Goal: Task Accomplishment & Management: Use online tool/utility

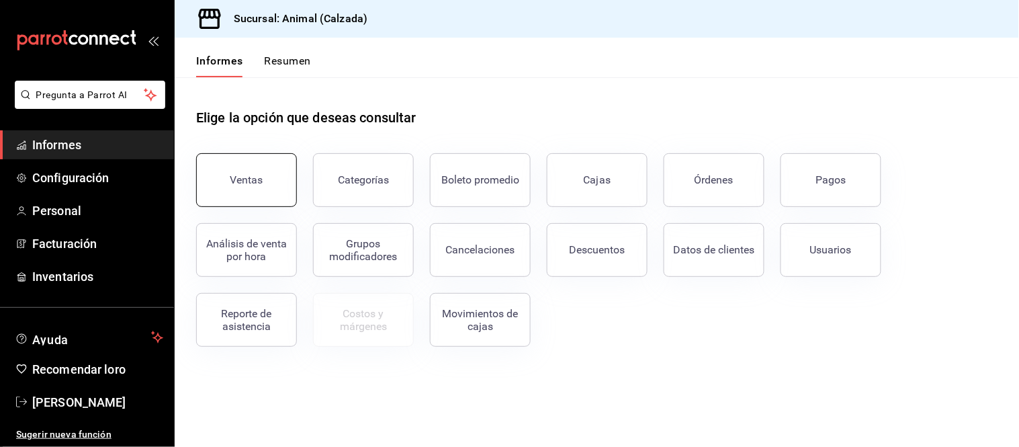
click at [255, 181] on font "Ventas" at bounding box center [247, 179] width 33 height 13
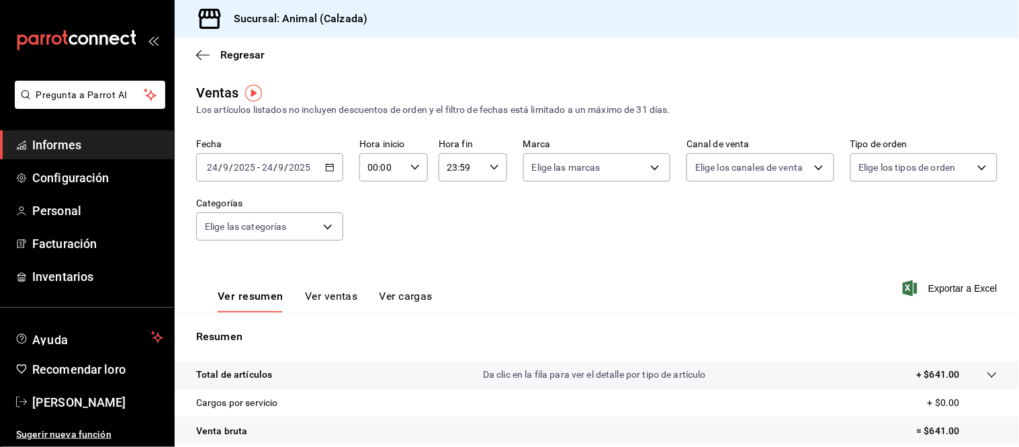
click at [274, 164] on font "/" at bounding box center [276, 167] width 4 height 11
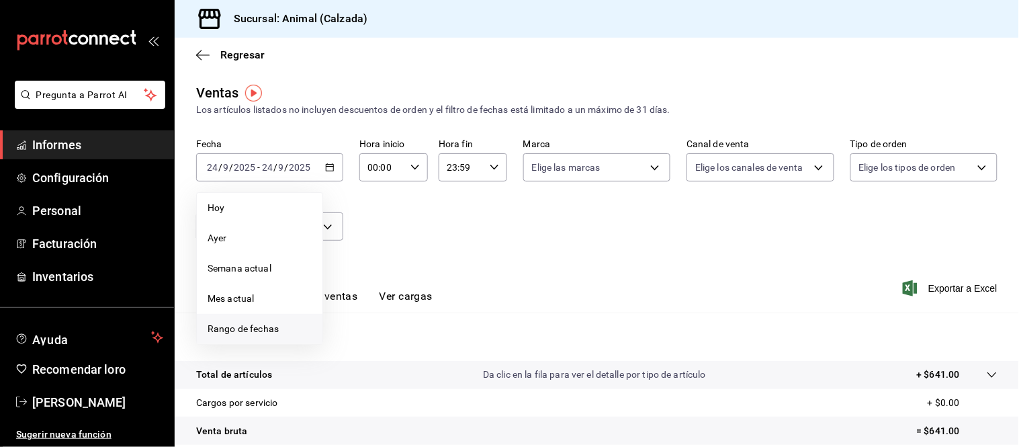
click at [218, 325] on font "Rango de fechas" at bounding box center [243, 328] width 71 height 11
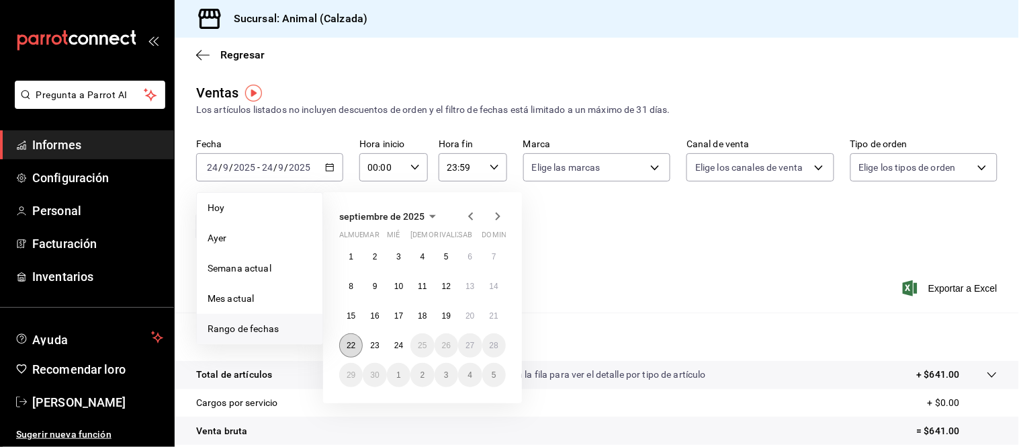
click at [349, 348] on font "22" at bounding box center [351, 345] width 9 height 9
click at [394, 352] on button "24" at bounding box center [399, 345] width 24 height 24
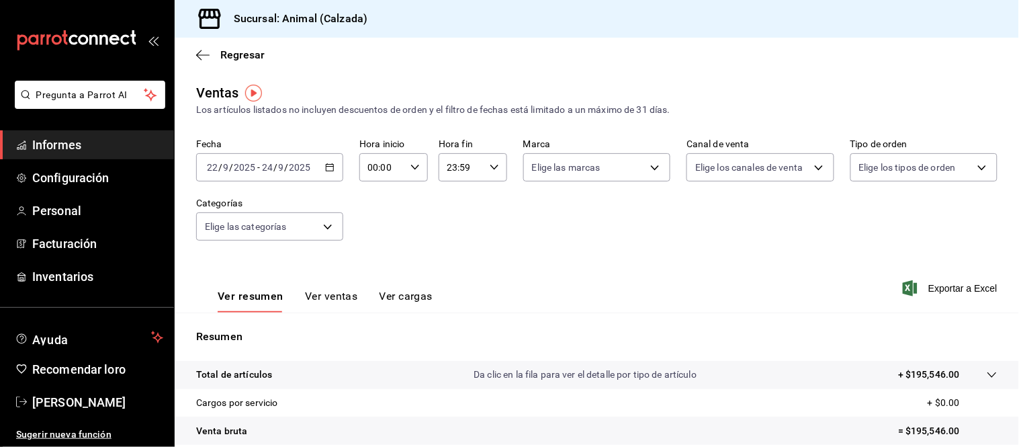
click at [413, 160] on div "00:00 Hora inicio" at bounding box center [394, 167] width 69 height 28
click at [371, 280] on button "05" at bounding box center [374, 289] width 28 height 27
type input "05:00"
click at [489, 168] on div at bounding box center [509, 223] width 1019 height 447
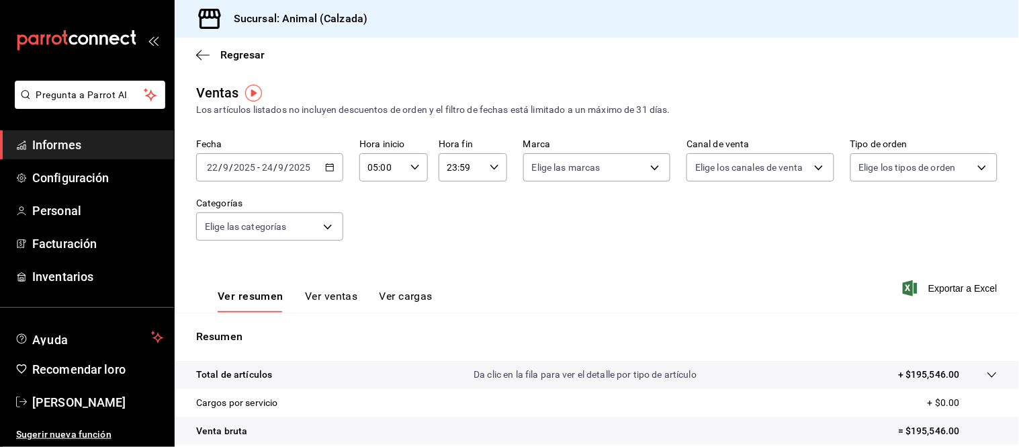
click at [490, 168] on icon "button" at bounding box center [494, 167] width 9 height 9
click at [451, 220] on button "05" at bounding box center [452, 214] width 28 height 27
click at [485, 206] on font "00" at bounding box center [485, 202] width 11 height 11
type input "05:00"
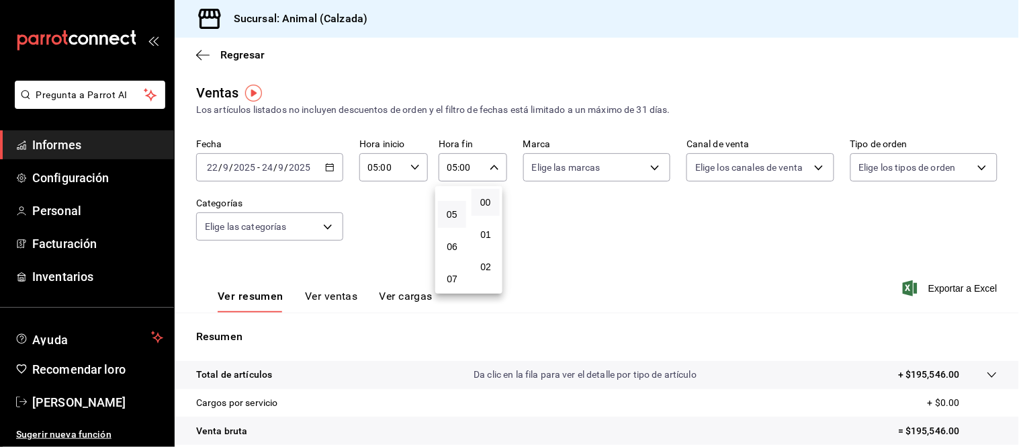
click at [653, 253] on div at bounding box center [509, 223] width 1019 height 447
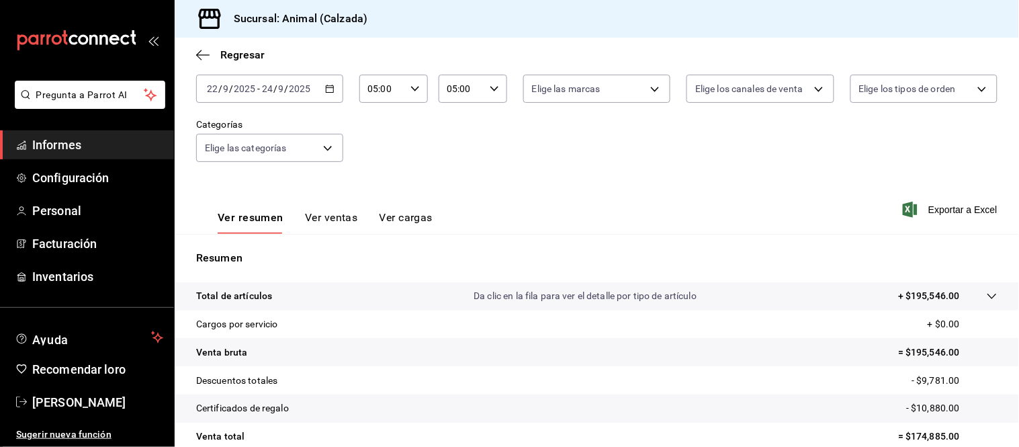
scroll to position [198, 0]
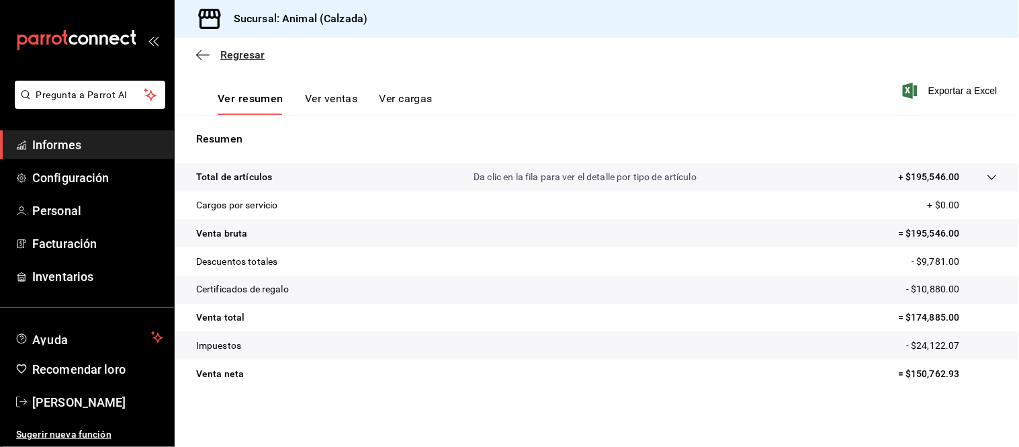
click at [232, 54] on font "Regresar" at bounding box center [242, 54] width 44 height 13
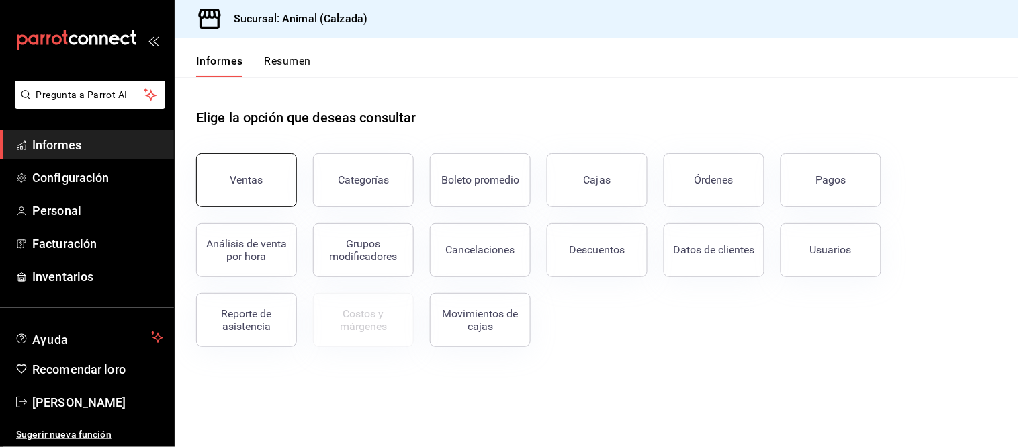
click at [266, 181] on button "Ventas" at bounding box center [246, 180] width 101 height 54
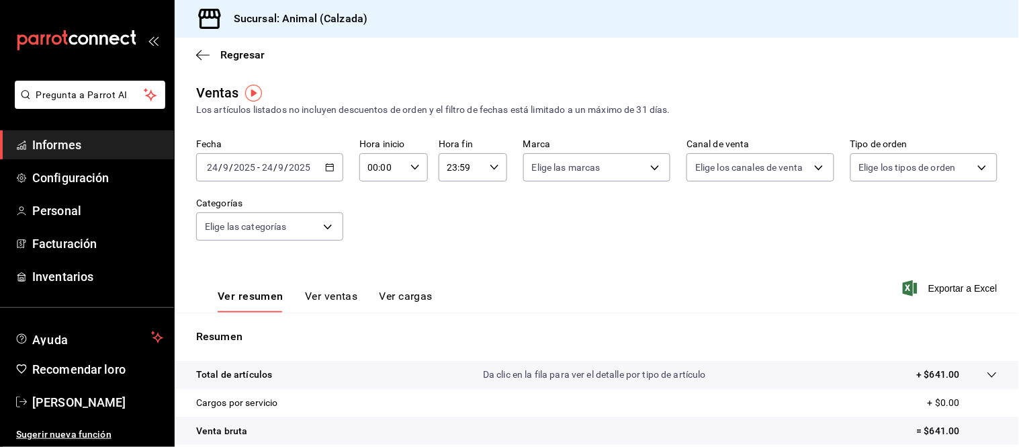
click at [274, 167] on font "/" at bounding box center [276, 167] width 4 height 11
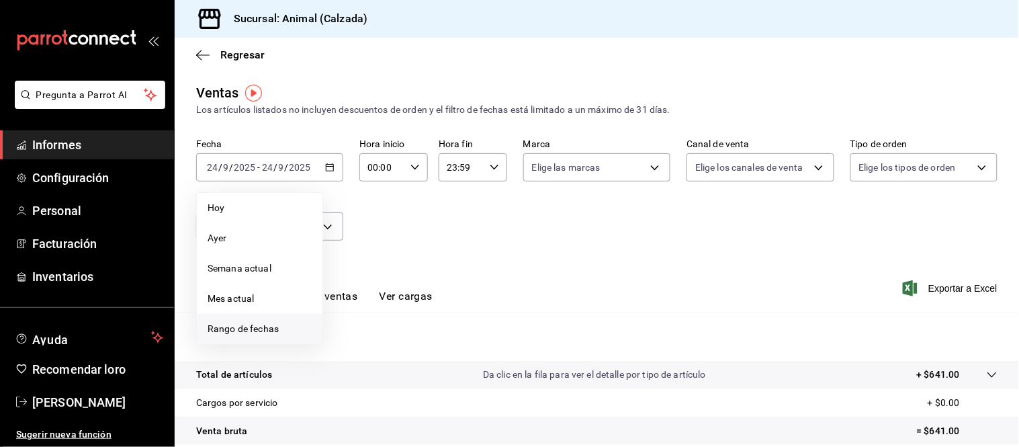
click at [246, 326] on font "Rango de fechas" at bounding box center [243, 328] width 71 height 11
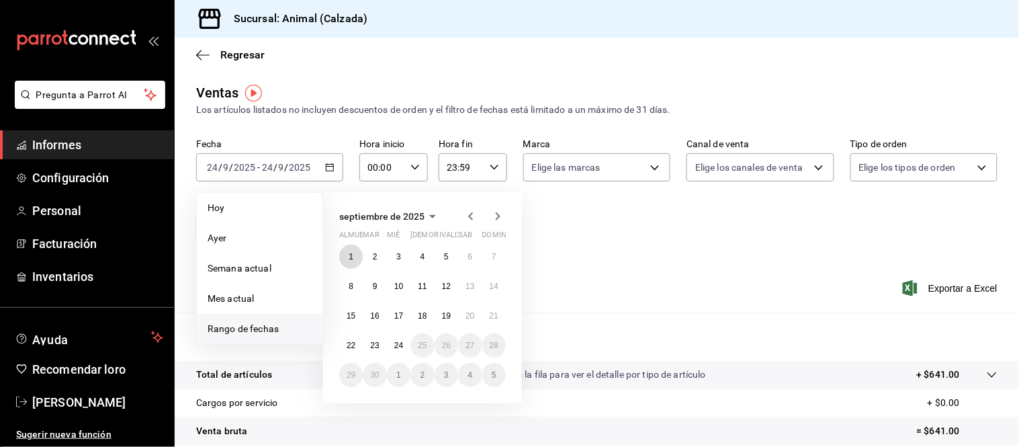
click at [343, 253] on button "1" at bounding box center [351, 257] width 24 height 24
click at [394, 343] on font "24" at bounding box center [398, 345] width 9 height 9
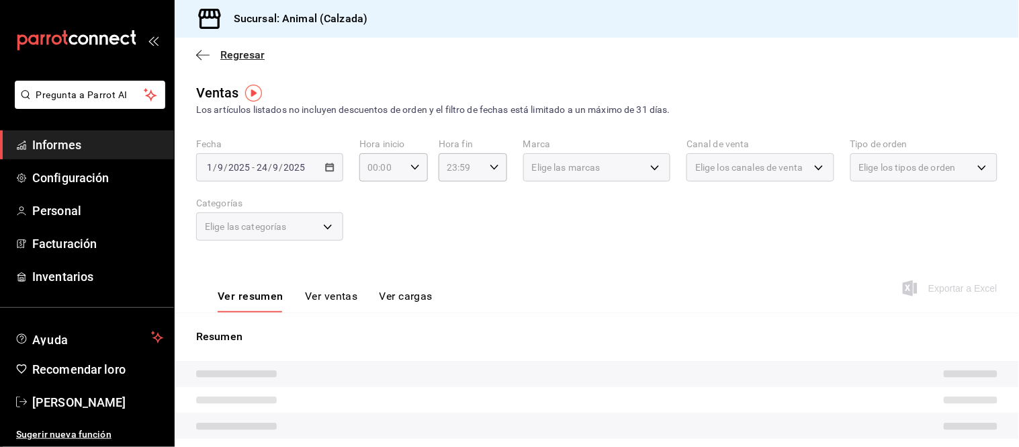
click at [235, 50] on font "Regresar" at bounding box center [242, 54] width 44 height 13
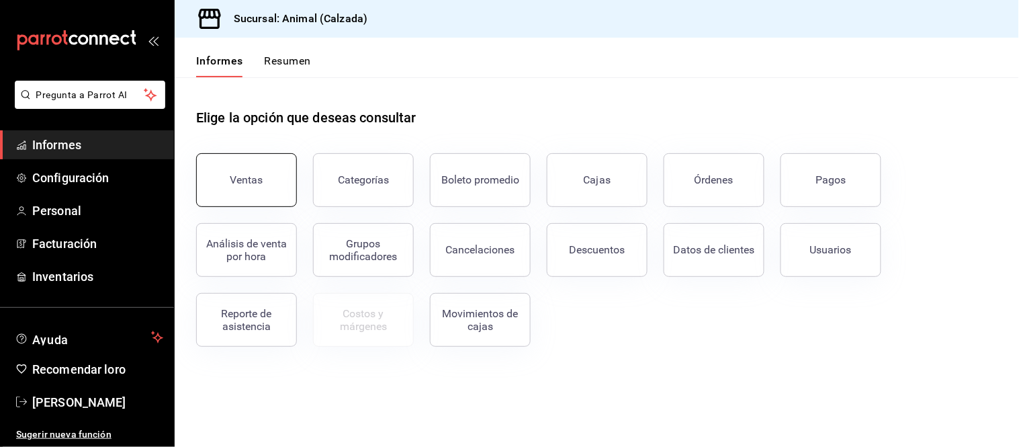
click at [255, 176] on font "Ventas" at bounding box center [247, 179] width 33 height 13
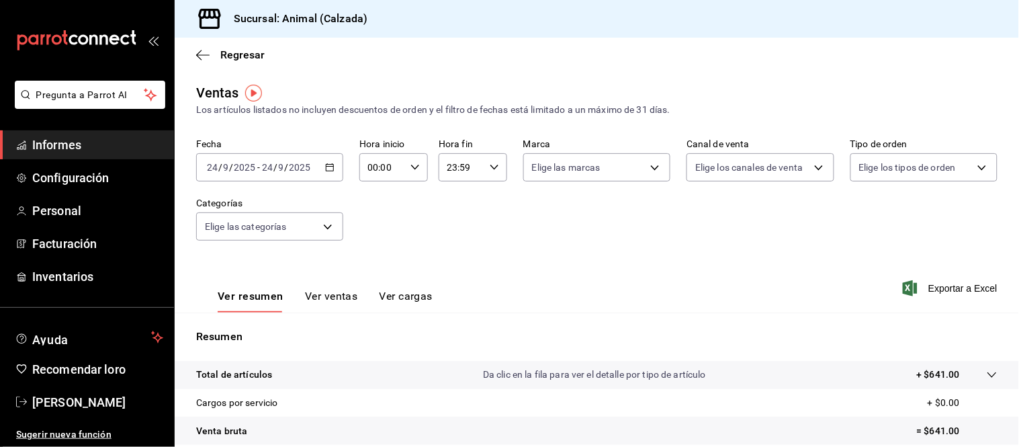
click at [269, 167] on input "24" at bounding box center [267, 167] width 12 height 11
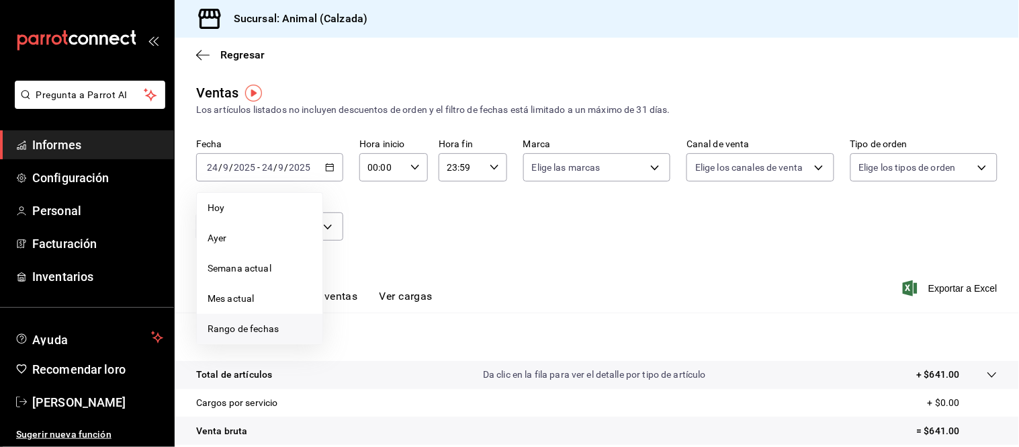
click at [260, 319] on li "Rango de fechas" at bounding box center [260, 329] width 126 height 30
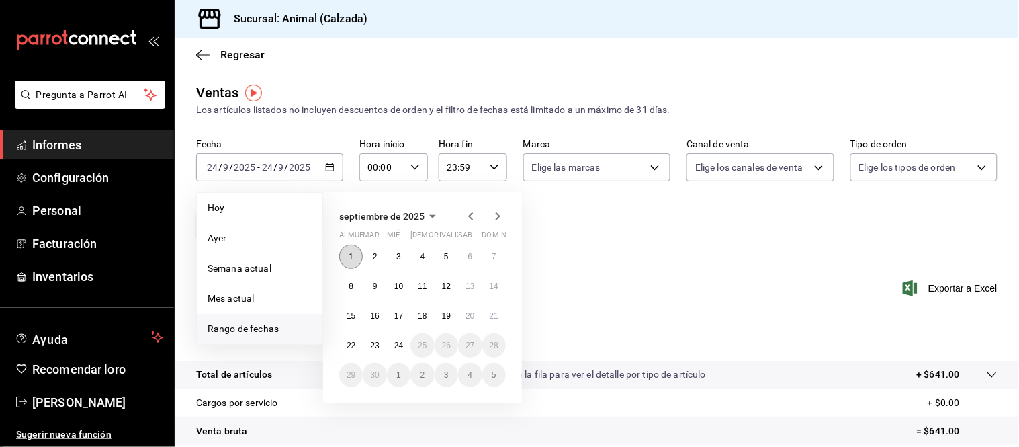
click at [349, 254] on font "1" at bounding box center [351, 256] width 5 height 9
click at [395, 338] on button "24" at bounding box center [399, 345] width 24 height 24
click at [345, 245] on button "1" at bounding box center [351, 257] width 24 height 24
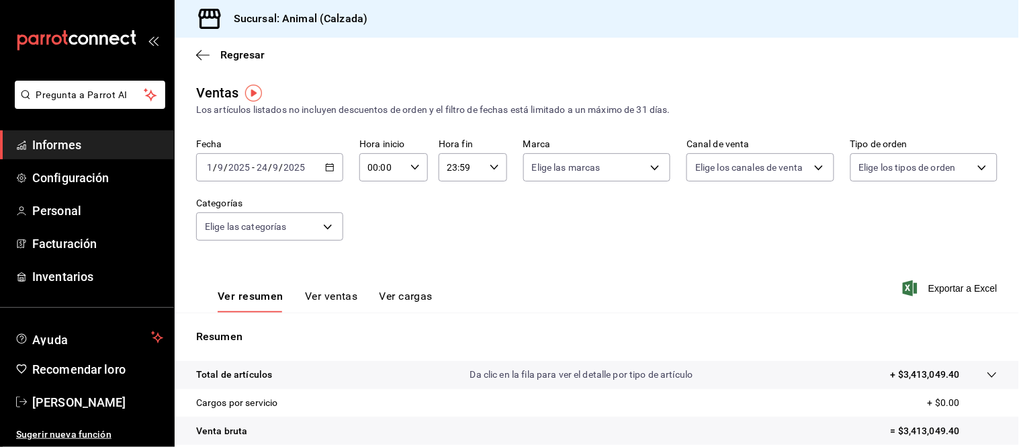
click at [415, 162] on div "00:00 Hora inicio" at bounding box center [394, 167] width 69 height 28
click at [374, 216] on font "05" at bounding box center [374, 214] width 11 height 11
type input "05:00"
click at [487, 172] on div at bounding box center [509, 223] width 1019 height 447
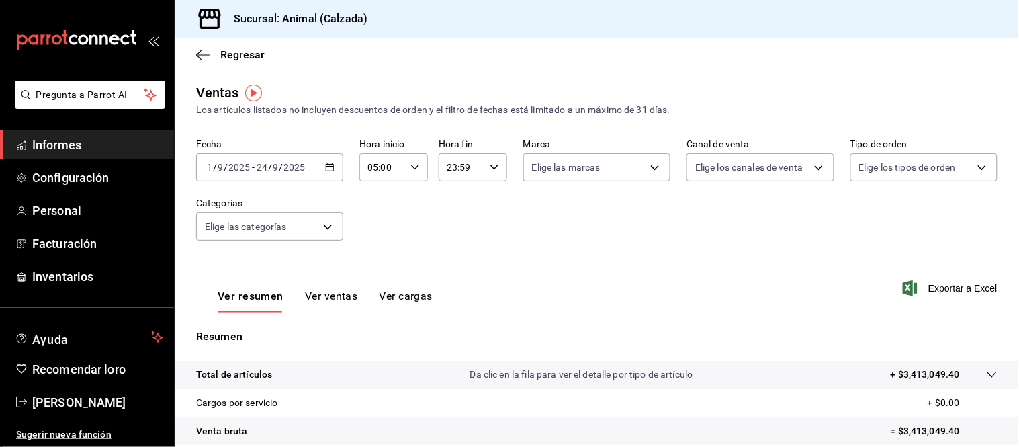
click at [490, 172] on icon "button" at bounding box center [494, 167] width 9 height 9
click at [447, 228] on font "05" at bounding box center [452, 227] width 11 height 11
click at [495, 200] on button "00" at bounding box center [486, 202] width 28 height 27
type input "05:00"
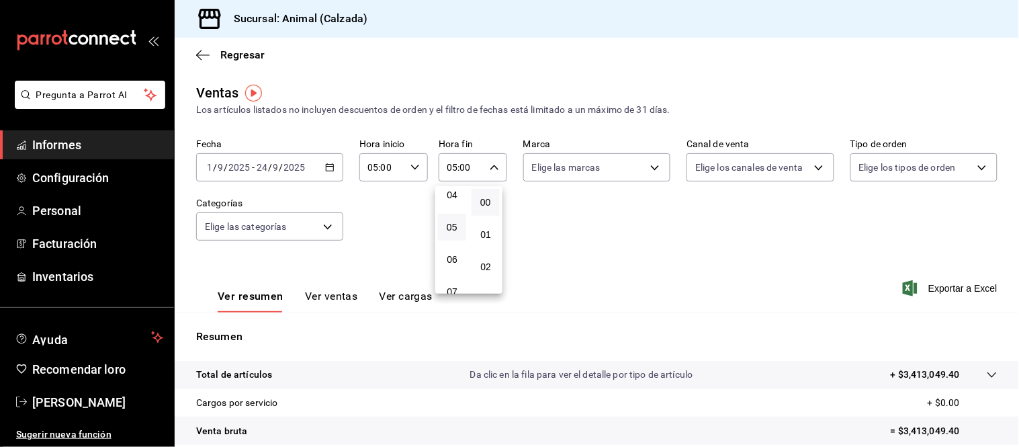
click at [587, 234] on div at bounding box center [509, 223] width 1019 height 447
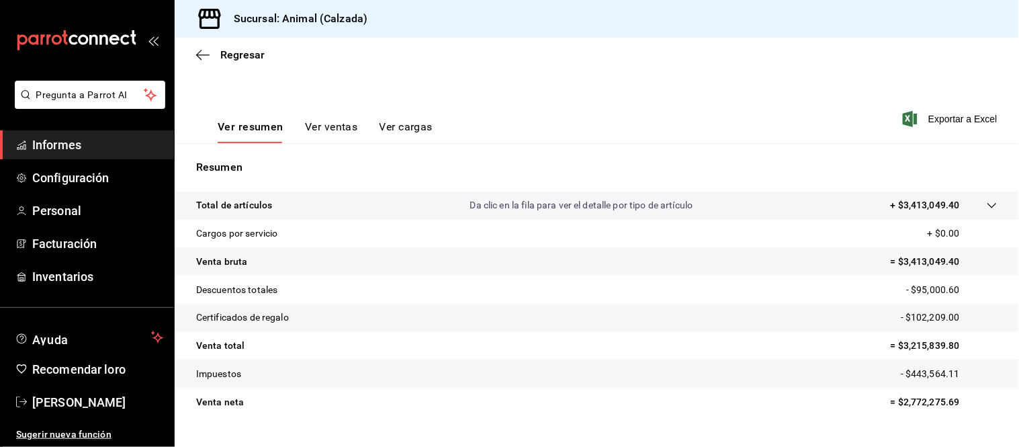
scroll to position [198, 0]
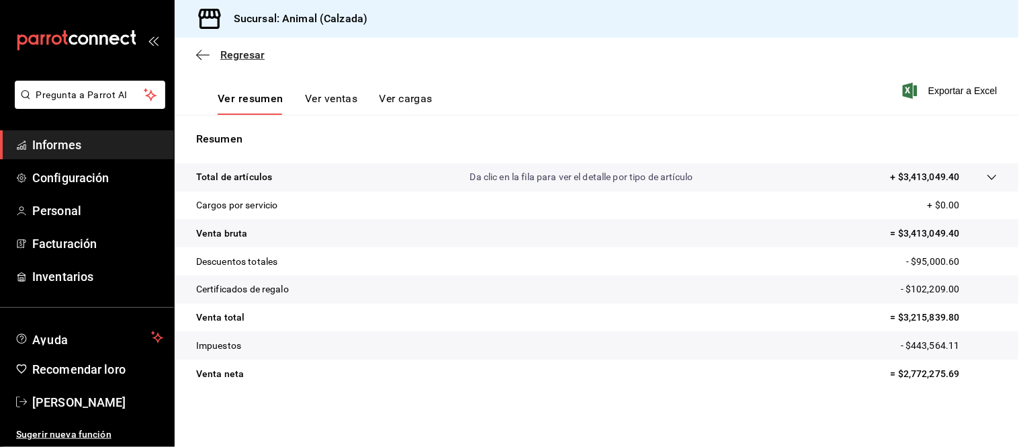
click at [242, 54] on font "Regresar" at bounding box center [242, 54] width 44 height 13
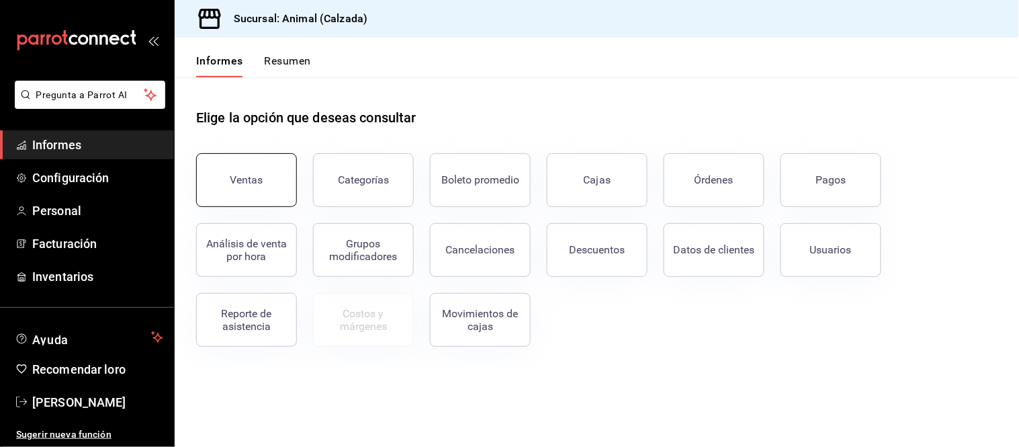
click at [231, 159] on button "Ventas" at bounding box center [246, 180] width 101 height 54
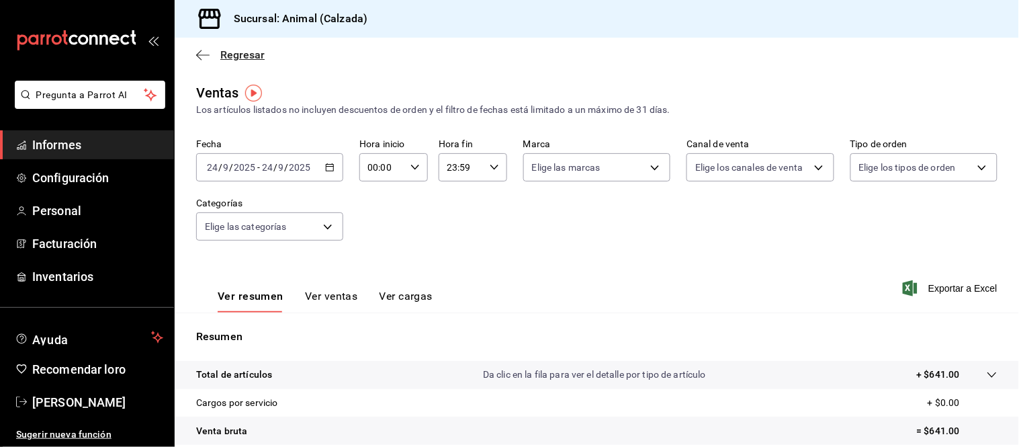
click at [235, 56] on font "Regresar" at bounding box center [242, 54] width 44 height 13
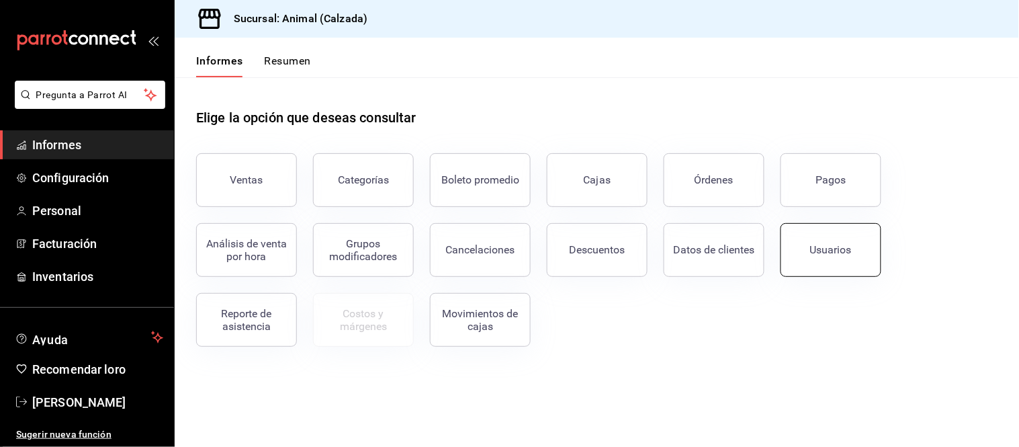
click at [862, 241] on button "Usuarios" at bounding box center [831, 250] width 101 height 54
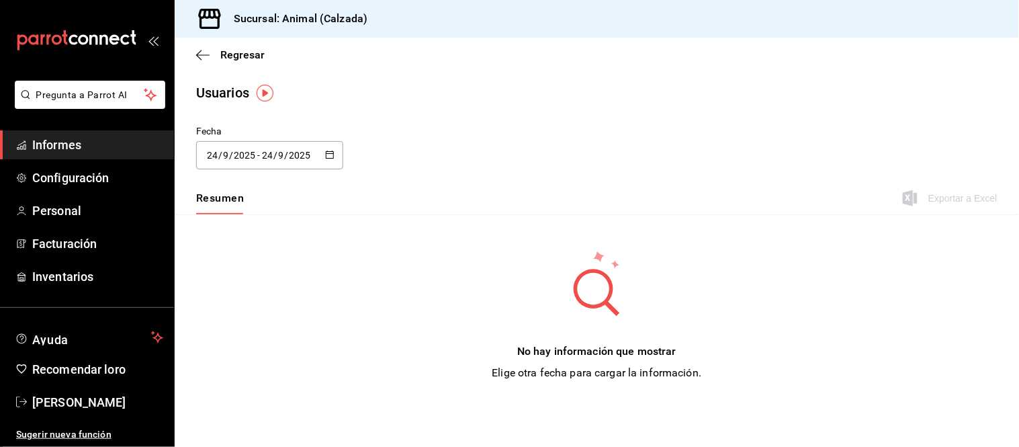
click at [256, 151] on div "[DATE] [DATE]" at bounding box center [231, 155] width 52 height 11
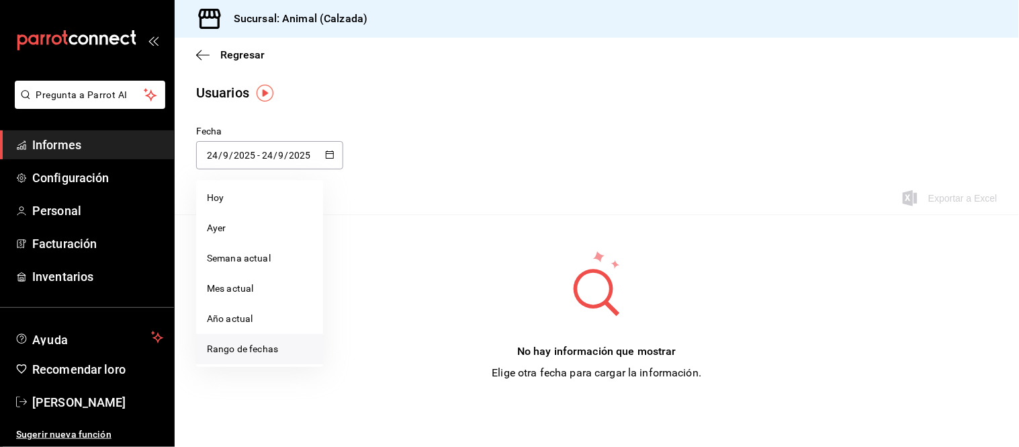
click at [240, 353] on font "Rango de fechas" at bounding box center [242, 348] width 71 height 11
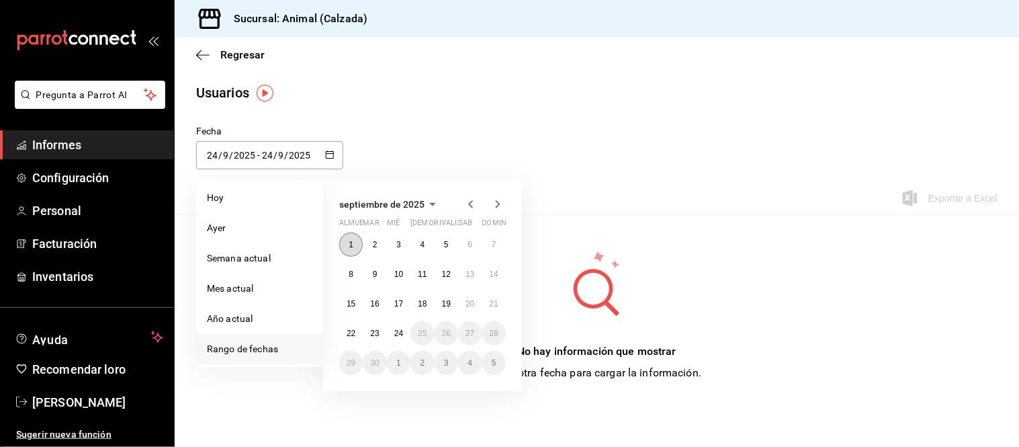
click at [345, 245] on button "1" at bounding box center [351, 245] width 24 height 24
click at [392, 331] on button "24" at bounding box center [399, 333] width 24 height 24
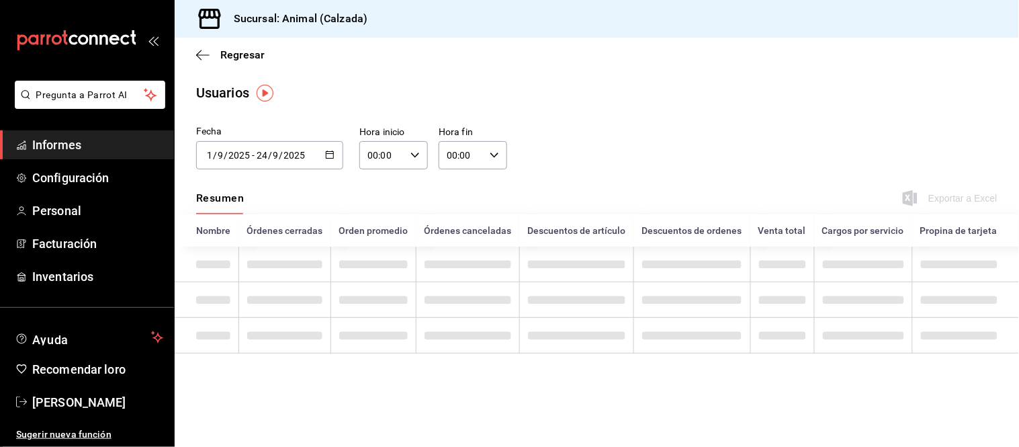
type input "[DATE]"
type input "1"
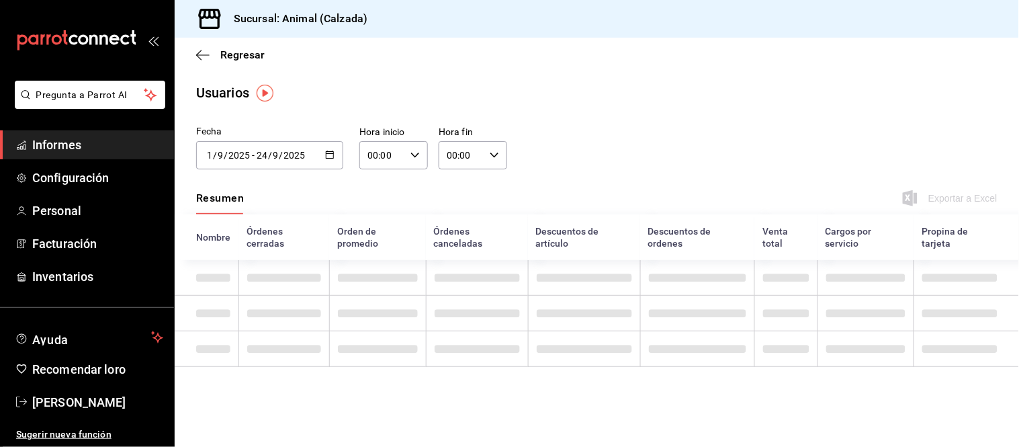
click at [408, 151] on div "00:00 Hora inicio" at bounding box center [394, 155] width 69 height 28
click at [373, 267] on button "05" at bounding box center [376, 276] width 29 height 27
type input "05:00"
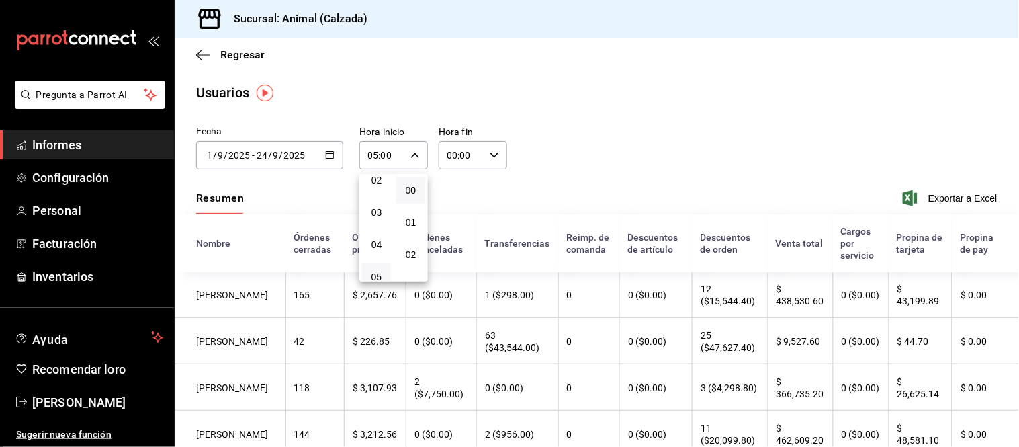
click at [492, 151] on div at bounding box center [509, 223] width 1019 height 447
click at [492, 151] on icon "button" at bounding box center [494, 155] width 9 height 9
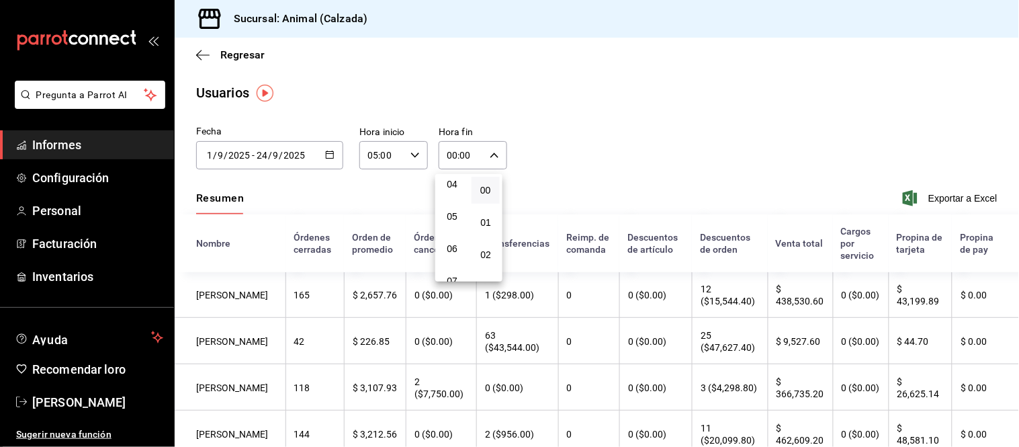
scroll to position [149, 0]
click at [456, 189] on button "05" at bounding box center [452, 202] width 28 height 27
type input "05:00"
click at [928, 204] on div at bounding box center [509, 223] width 1019 height 447
click at [946, 199] on font "Exportar a Excel" at bounding box center [963, 198] width 69 height 11
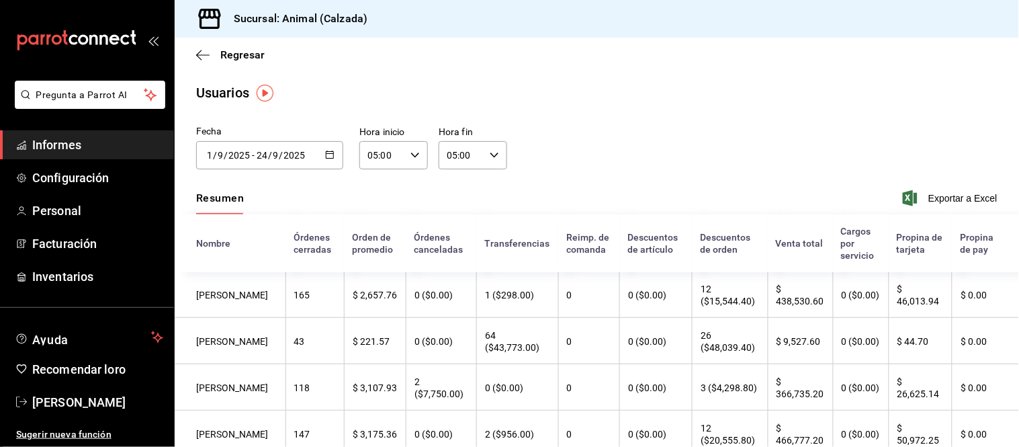
click at [250, 151] on input "2025" at bounding box center [239, 155] width 23 height 11
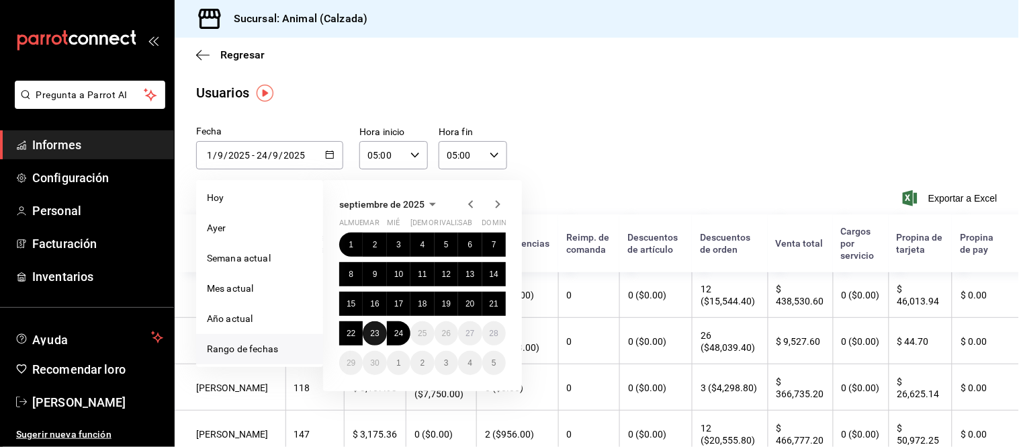
click at [374, 329] on font "23" at bounding box center [374, 333] width 9 height 9
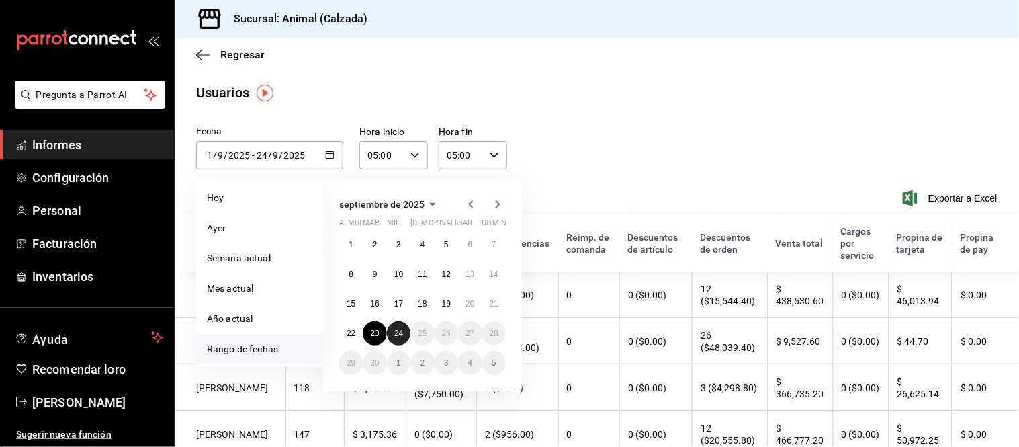
click at [399, 327] on button "24" at bounding box center [399, 333] width 24 height 24
type input "[DATE]"
type input "23"
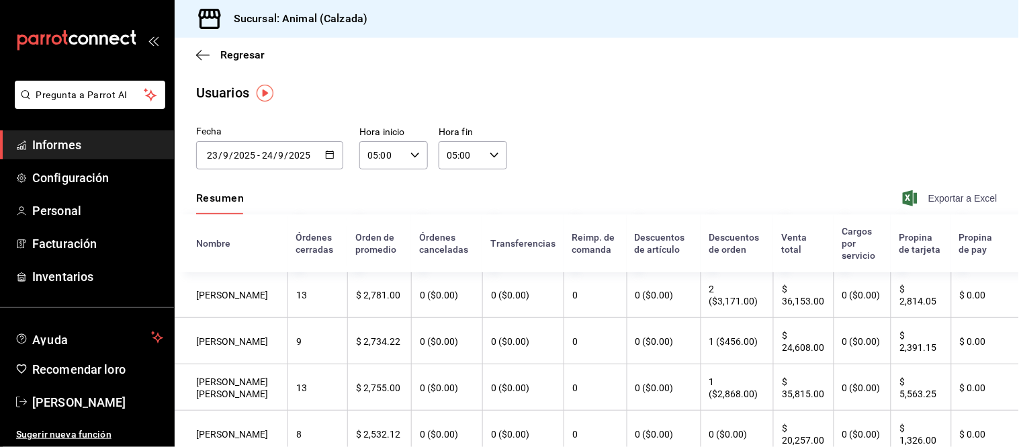
click at [929, 200] on font "Exportar a Excel" at bounding box center [963, 198] width 69 height 11
